Goal: Task Accomplishment & Management: Manage account settings

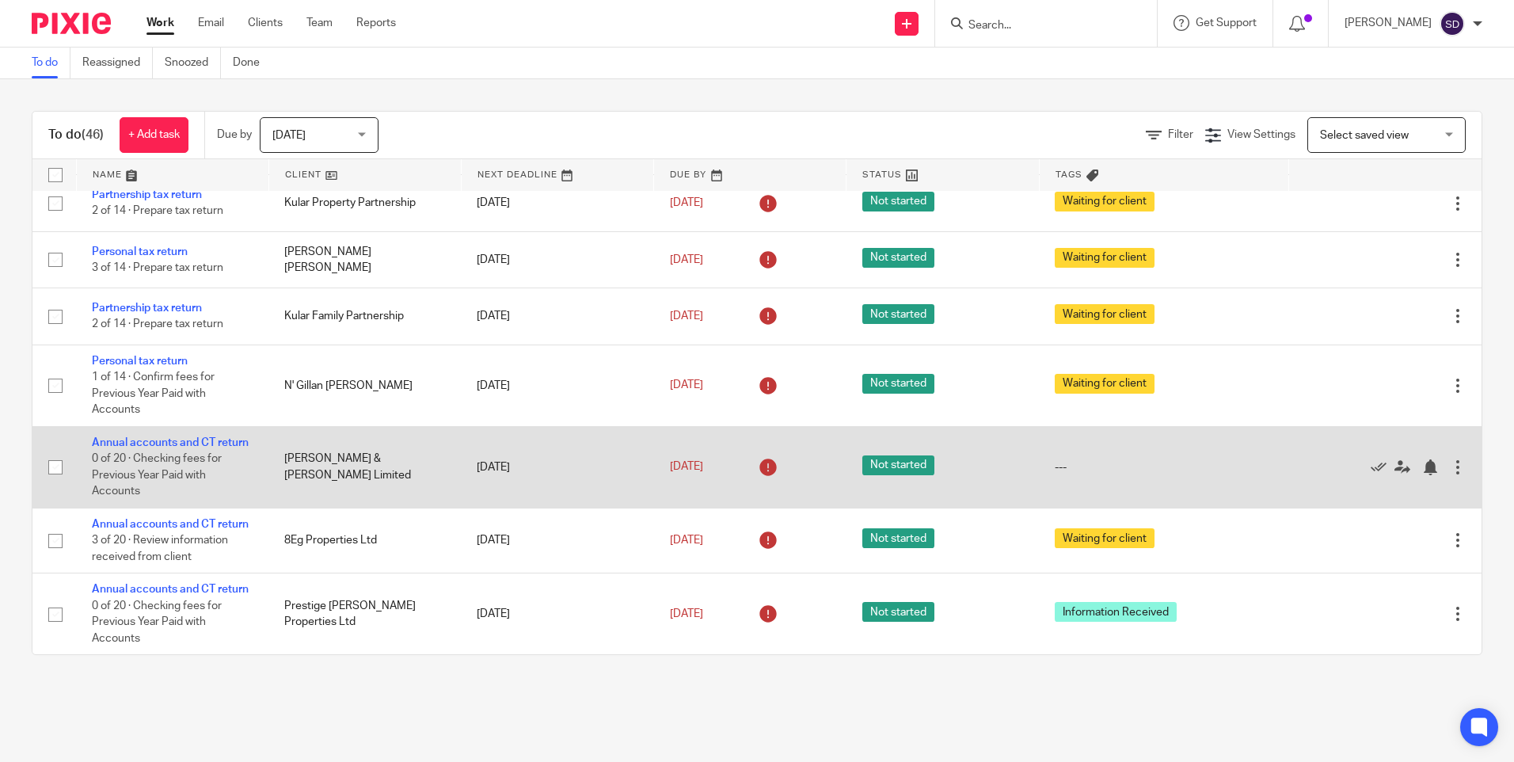
scroll to position [3290, 0]
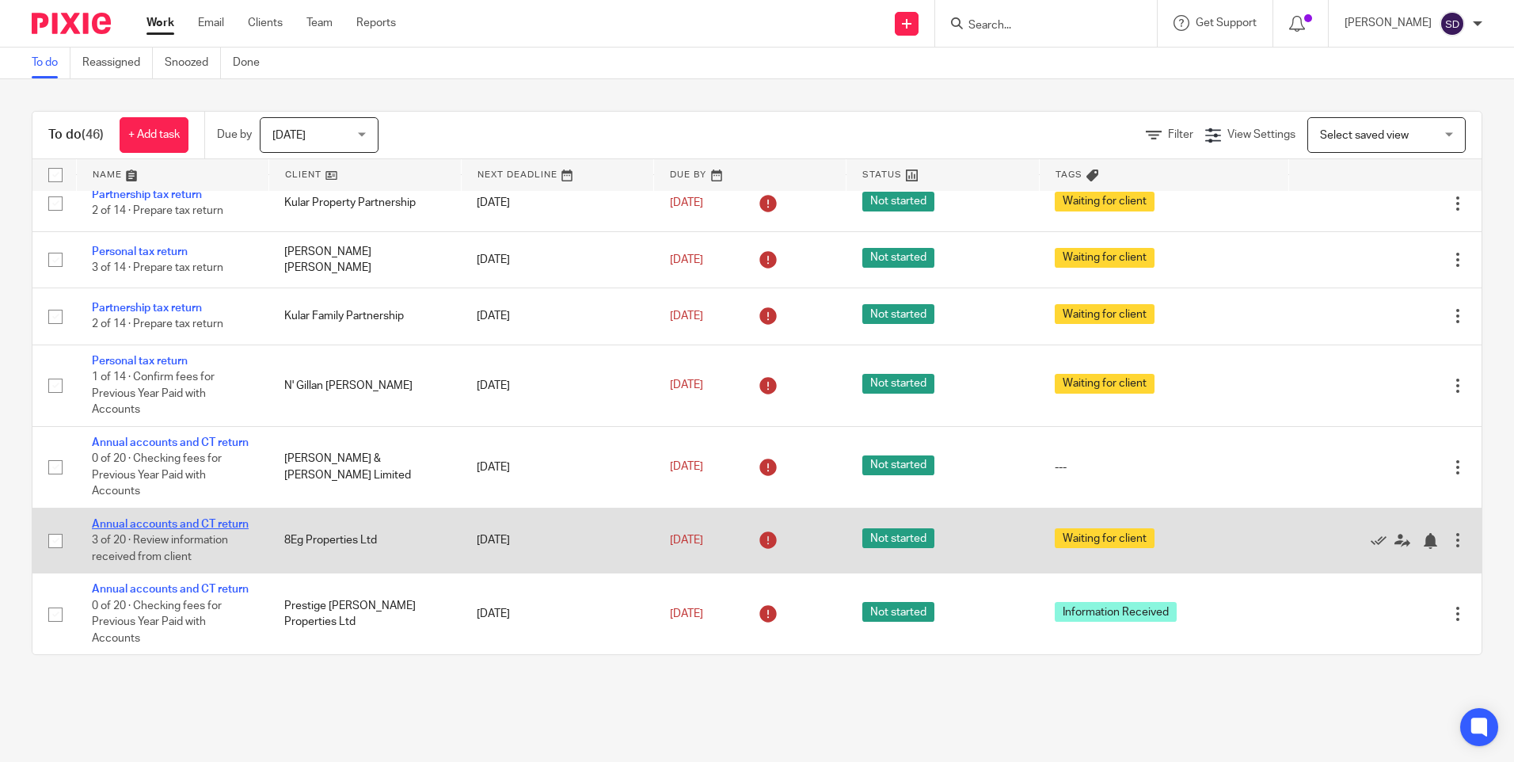
click at [185, 519] on link "Annual accounts and CT return" at bounding box center [170, 524] width 157 height 11
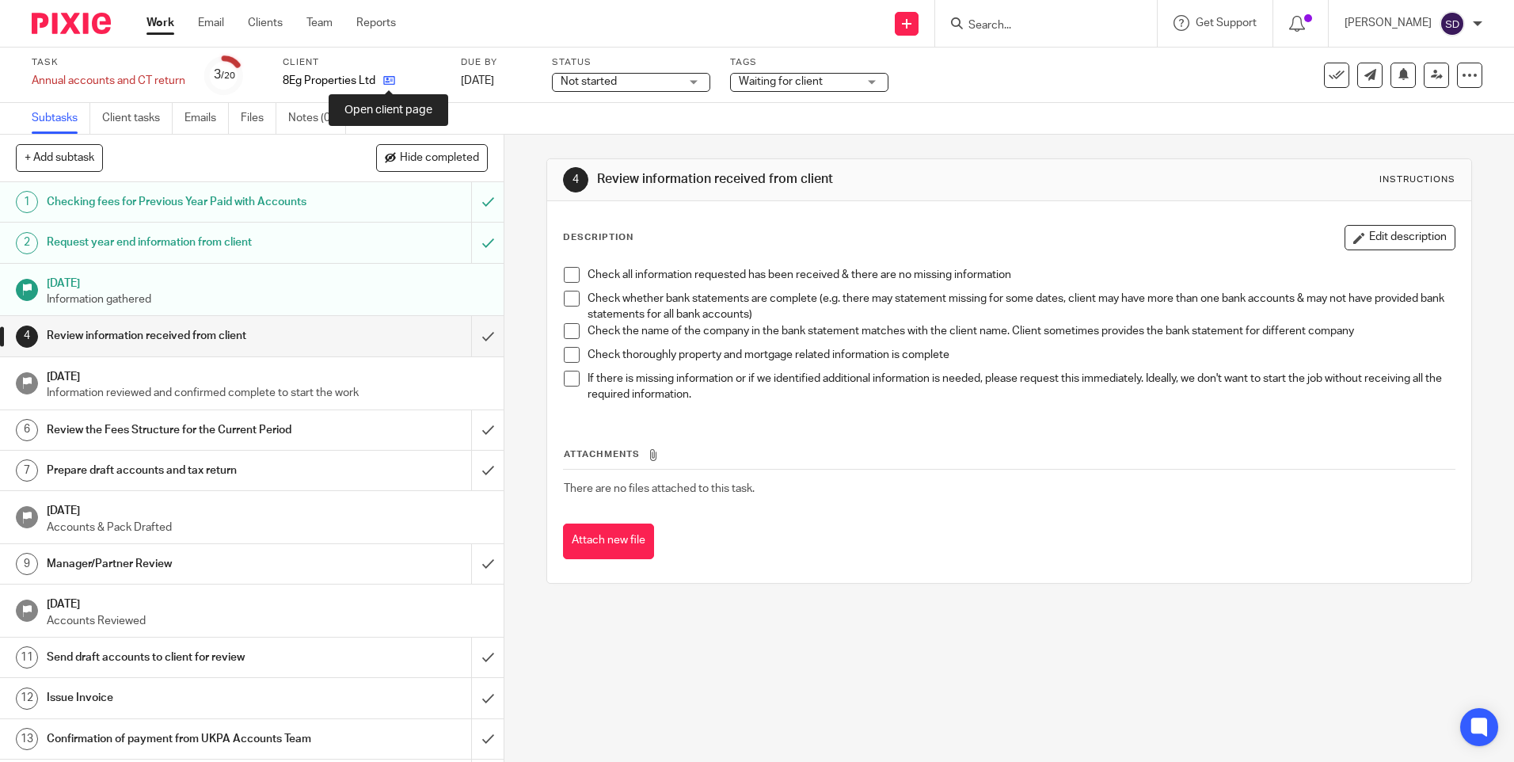
click at [394, 82] on icon at bounding box center [389, 80] width 12 height 12
